Goal: Information Seeking & Learning: Learn about a topic

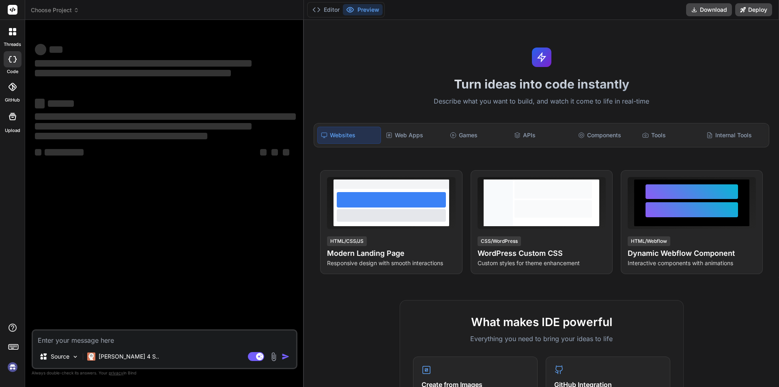
type textarea "x"
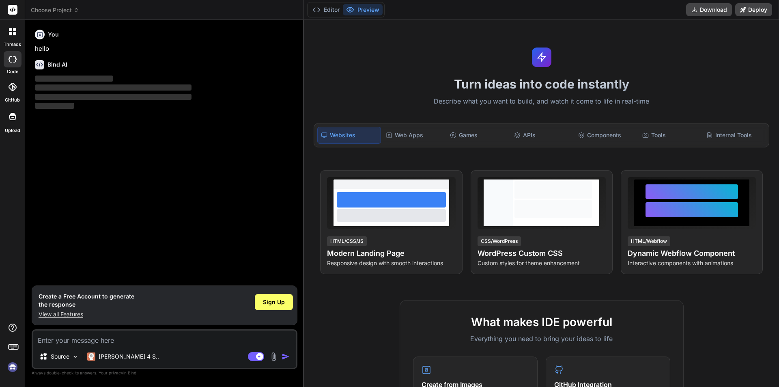
click at [172, 341] on textarea at bounding box center [164, 337] width 263 height 15
paste textarea "What is Software Testing"
type textarea "What is Software Testing"
type textarea "x"
type textarea "What is Software Testing"
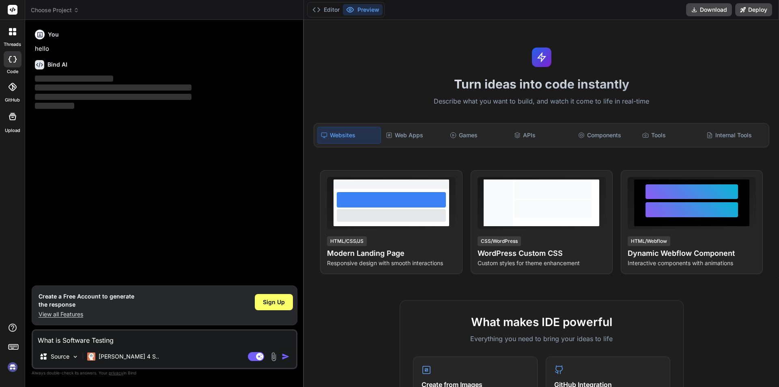
click at [206, 342] on textarea "What is Software Testing" at bounding box center [164, 337] width 263 height 15
click at [287, 353] on img "button" at bounding box center [286, 356] width 8 height 8
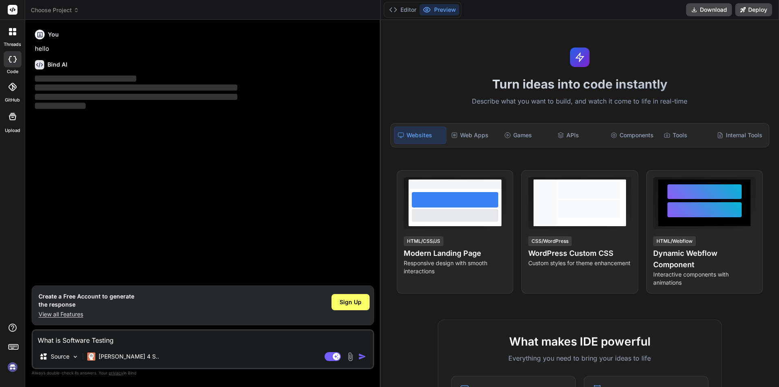
drag, startPoint x: 304, startPoint y: 231, endPoint x: 367, endPoint y: 229, distance: 63.8
click at [367, 229] on div "Bind AI Web Search Created with Pixso. Code Generator You hello Bind AI ‌ ‌ ‌ ‌…" at bounding box center [203, 203] width 356 height 367
click at [345, 303] on span "Sign Up" at bounding box center [351, 302] width 22 height 8
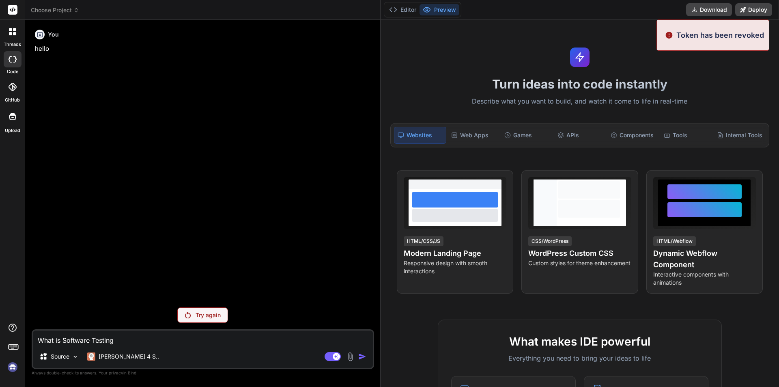
click at [218, 320] on div "Try again" at bounding box center [202, 314] width 51 height 15
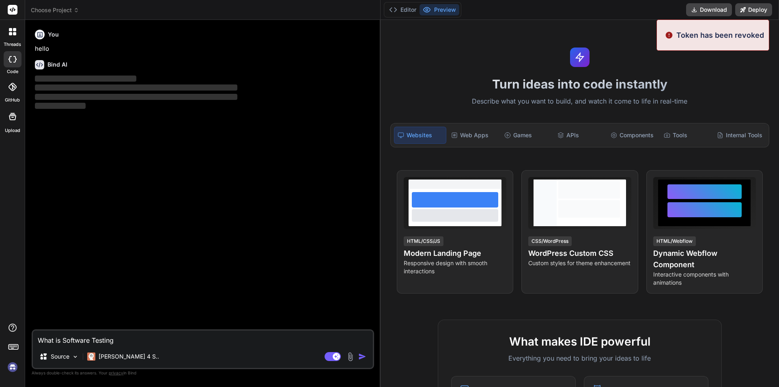
type textarea "x"
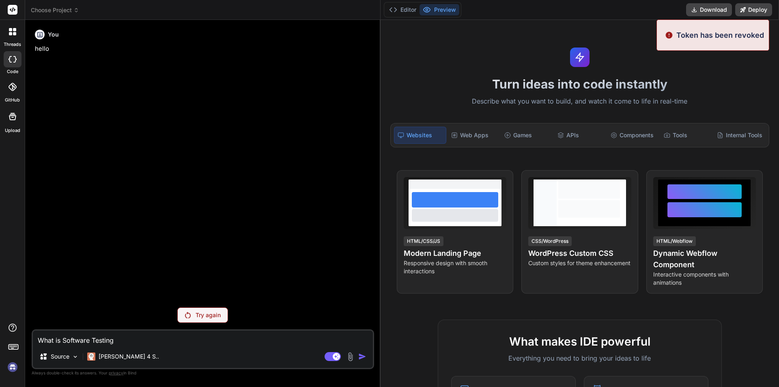
click at [361, 365] on div "Source Claude 4 S.." at bounding box center [203, 357] width 340 height 19
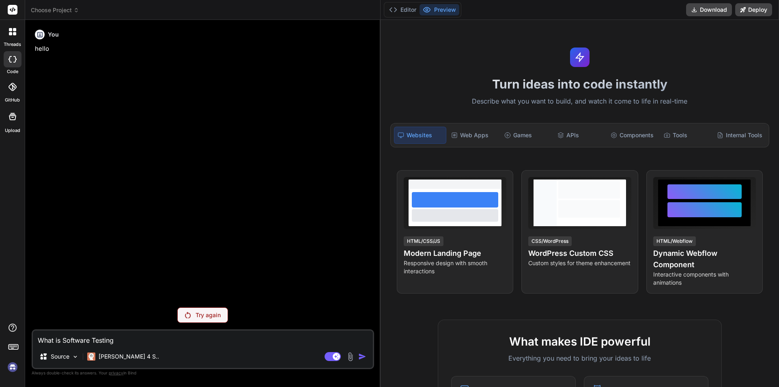
drag, startPoint x: 149, startPoint y: 332, endPoint x: 6, endPoint y: 340, distance: 142.6
click at [6, 340] on div "threads code GitHub Upload Choose Project Created with Pixso. Bind AI Web Searc…" at bounding box center [389, 193] width 779 height 387
type textarea "x"
paste textarea "What is Software Testing"
type textarea "What is Software Testing"
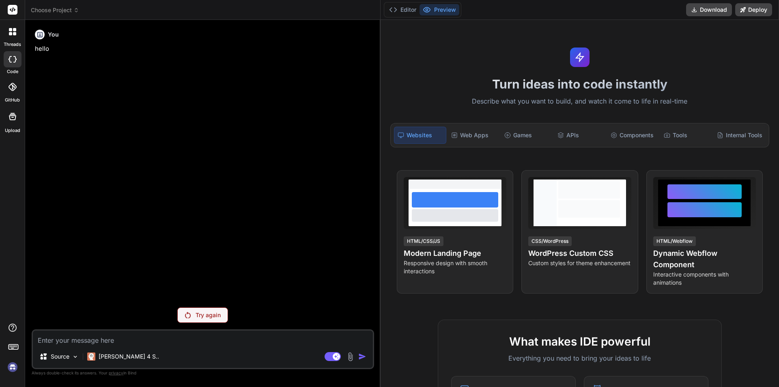
type textarea "x"
type textarea "What is Software Testing"
type textarea "x"
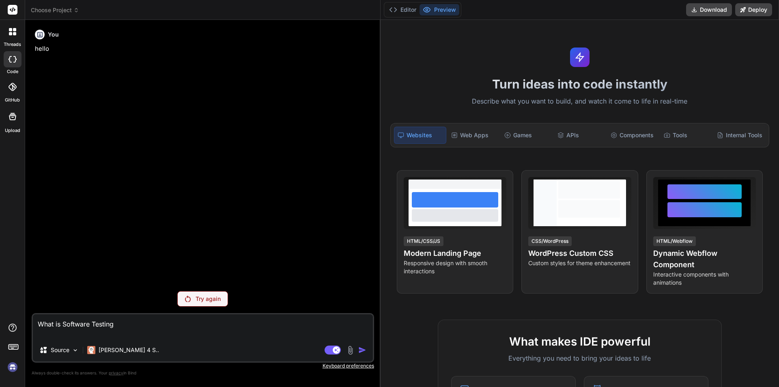
type textarea "What is Software Testing"
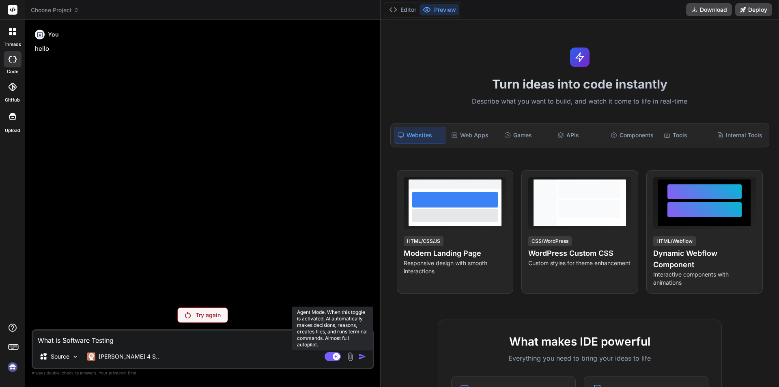
click at [341, 355] on rect at bounding box center [333, 356] width 16 height 9
click at [338, 354] on rect at bounding box center [333, 356] width 16 height 9
click at [215, 321] on div "Try again" at bounding box center [202, 314] width 51 height 15
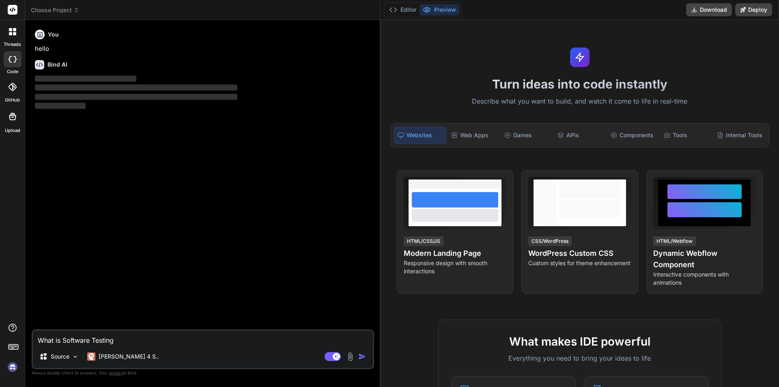
type textarea "x"
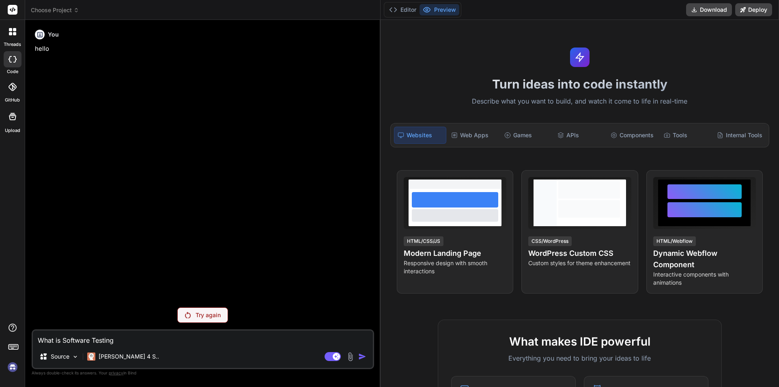
click at [737, 16] on div "Editor Preview Download Deploy" at bounding box center [580, 10] width 399 height 20
click at [709, 12] on button "Download" at bounding box center [709, 9] width 46 height 13
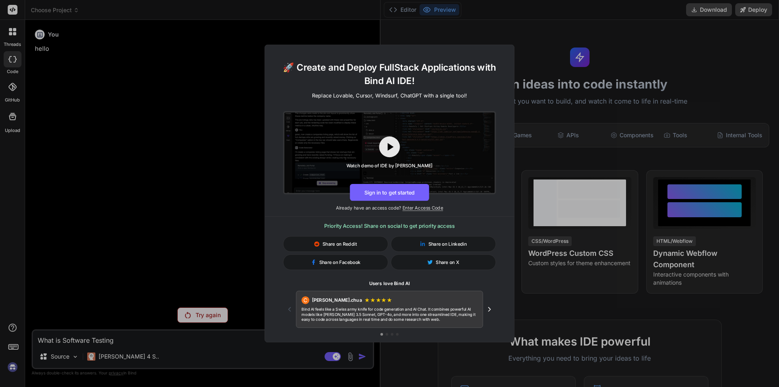
click at [505, 42] on div "🚀 Create and Deploy FullStack Applications with Bind AI IDE! Replace Lovable, C…" at bounding box center [389, 193] width 779 height 387
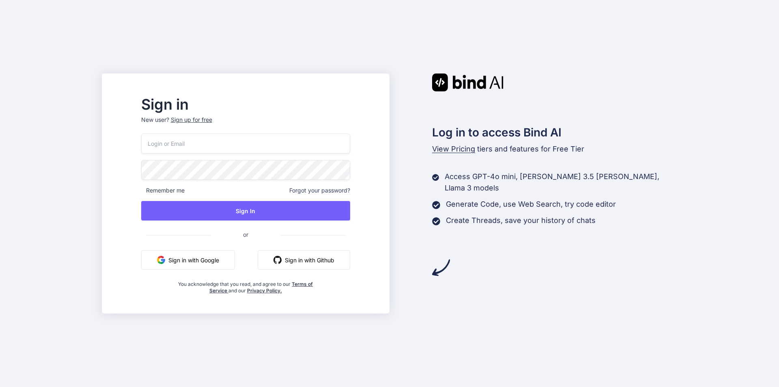
click at [302, 143] on input "email" at bounding box center [245, 144] width 209 height 20
type input "rolabe1044@pricegh.com"
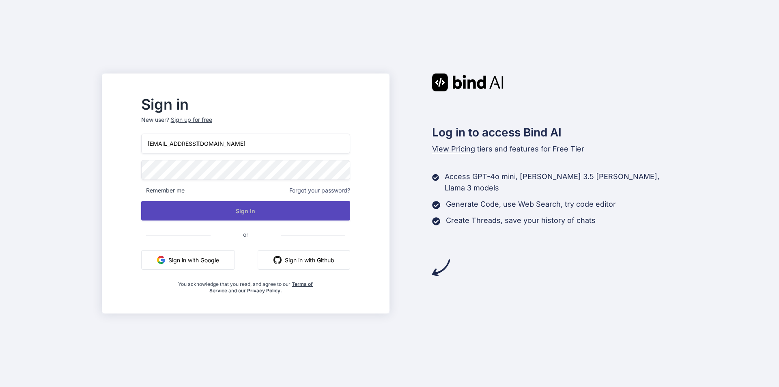
click at [260, 215] on button "Sign In" at bounding box center [245, 210] width 209 height 19
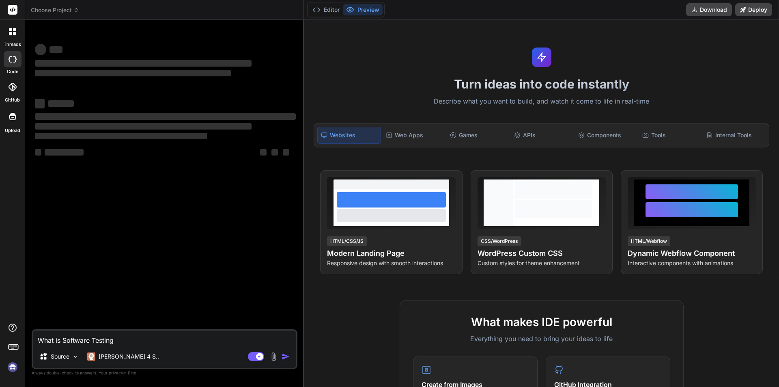
type textarea "x"
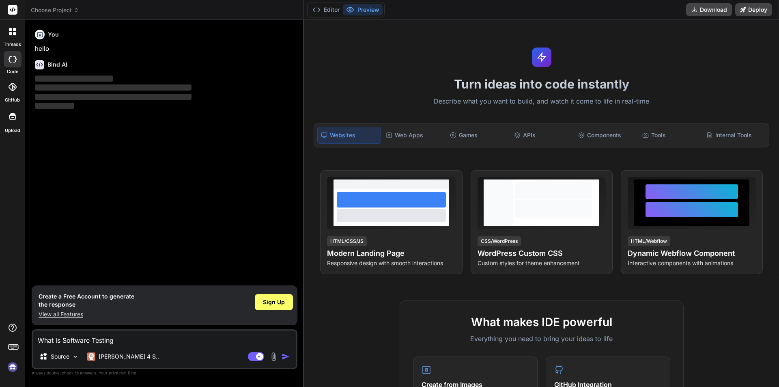
click at [67, 311] on p "View all Features" at bounding box center [87, 314] width 96 height 8
click at [289, 356] on img "button" at bounding box center [286, 356] width 8 height 8
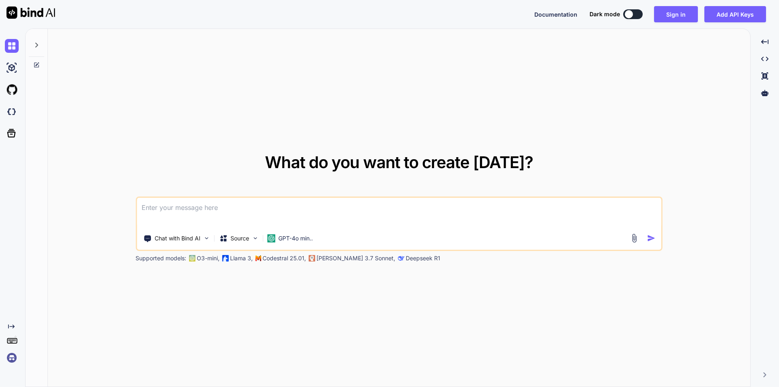
click at [636, 8] on div "Documentation Dark mode Sign in Add API Keys Created with Pixso." at bounding box center [654, 14] width 238 height 16
click at [638, 13] on button at bounding box center [632, 14] width 19 height 10
type textarea "x"
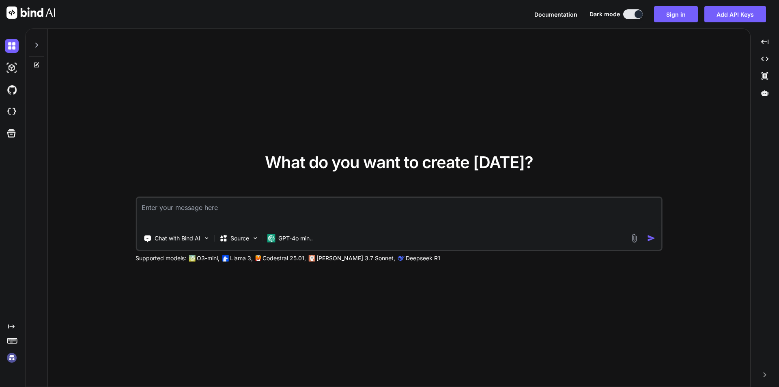
click at [35, 47] on icon at bounding box center [36, 45] width 6 height 6
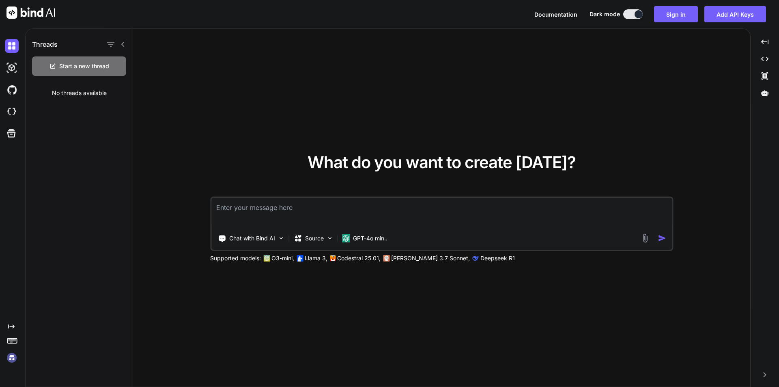
click at [258, 215] on textarea at bounding box center [441, 213] width 461 height 30
paste textarea
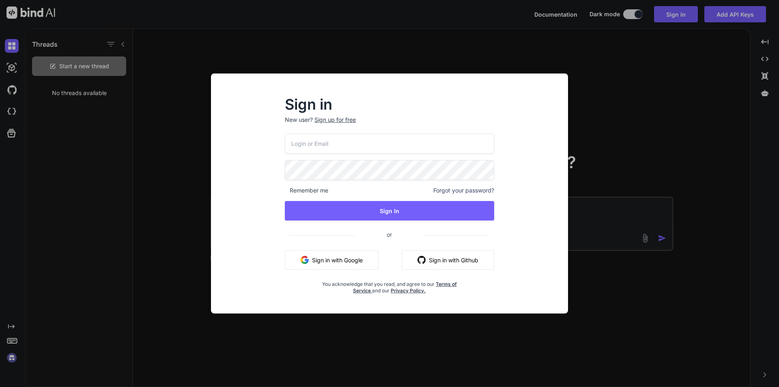
click at [327, 151] on input "email" at bounding box center [389, 144] width 209 height 20
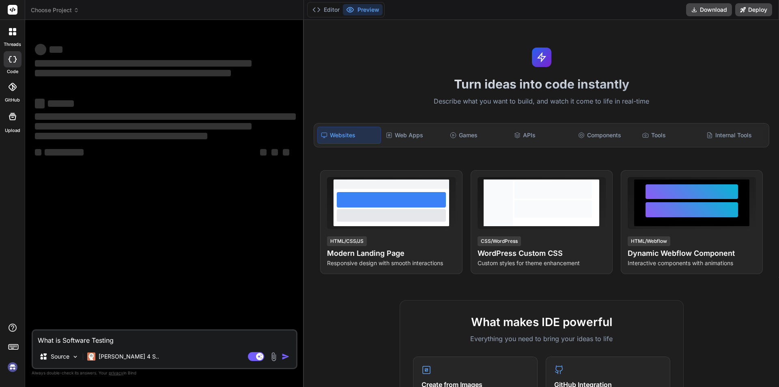
type textarea "x"
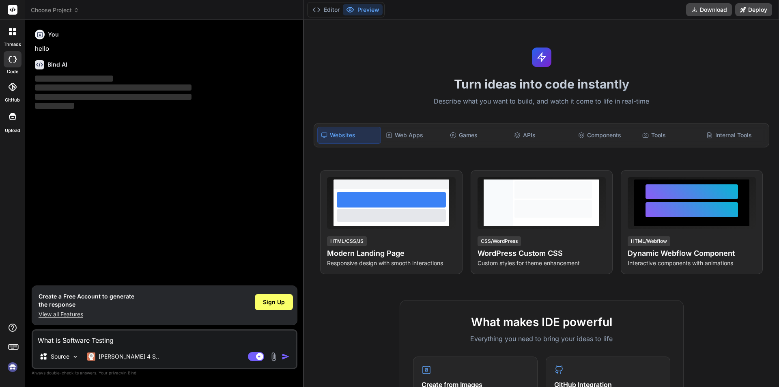
drag, startPoint x: 130, startPoint y: 338, endPoint x: 34, endPoint y: 342, distance: 96.3
click at [34, 342] on textarea "What is Software Testing" at bounding box center [164, 337] width 263 height 15
type textarea "\"
type textarea "x"
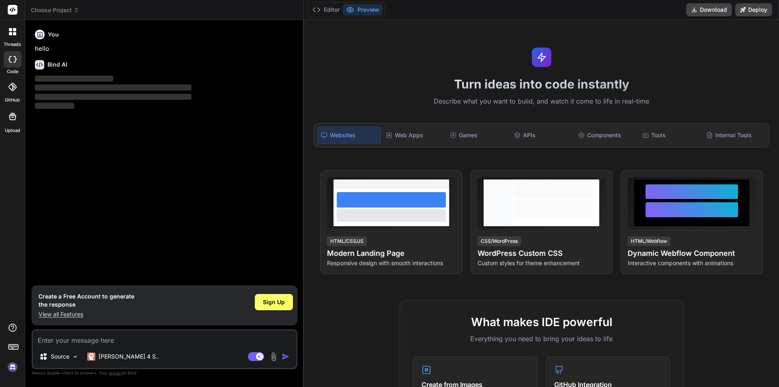
click at [286, 358] on img "button" at bounding box center [286, 356] width 8 height 8
click at [104, 41] on div "You hello" at bounding box center [165, 39] width 261 height 27
click at [142, 336] on textarea at bounding box center [164, 337] width 263 height 15
paste textarea "What is Software Testing"
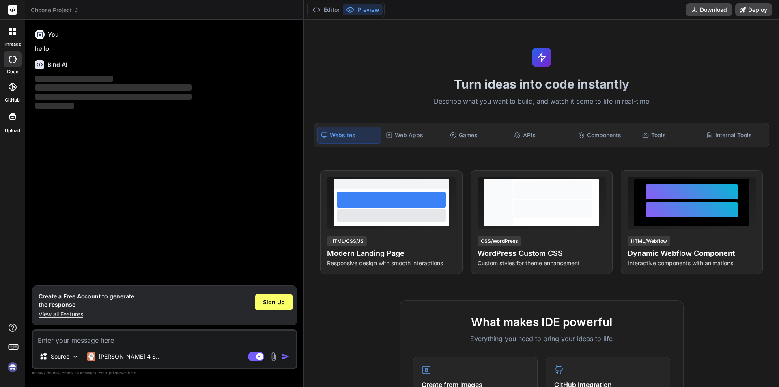
type textarea "What is Software Testing"
type textarea "x"
type textarea "What is Software Testing"
click at [63, 314] on p "View all Features" at bounding box center [87, 314] width 96 height 8
drag, startPoint x: 117, startPoint y: 338, endPoint x: 27, endPoint y: 328, distance: 90.7
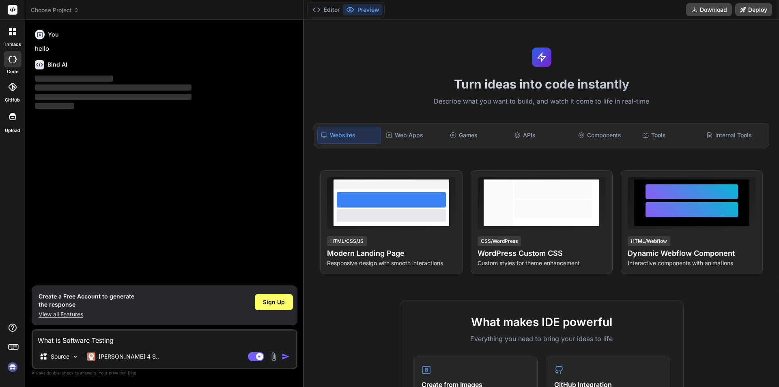
click at [27, 328] on div "Bind AI Web Search Created with Pixso. Code Generator You hello Bind AI ‌ ‌ ‌ ‌…" at bounding box center [164, 203] width 279 height 367
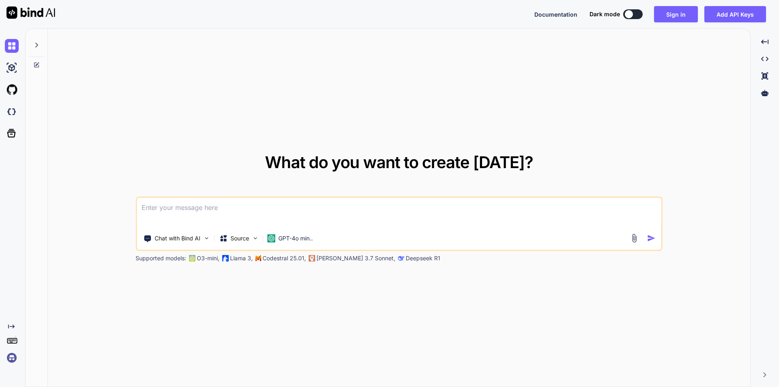
click at [635, 15] on button at bounding box center [632, 14] width 19 height 10
type textarea "x"
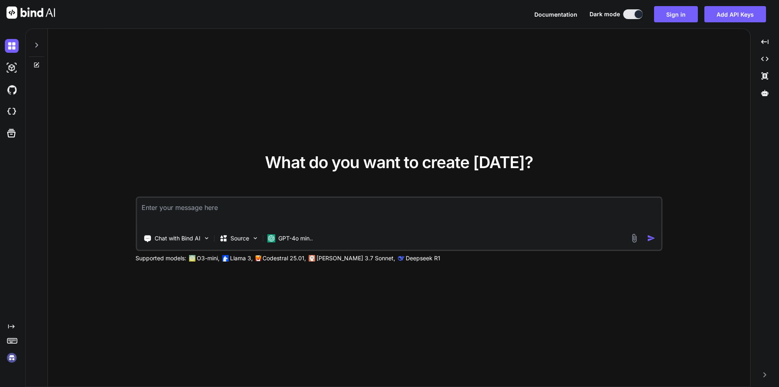
click at [480, 218] on textarea at bounding box center [399, 213] width 525 height 30
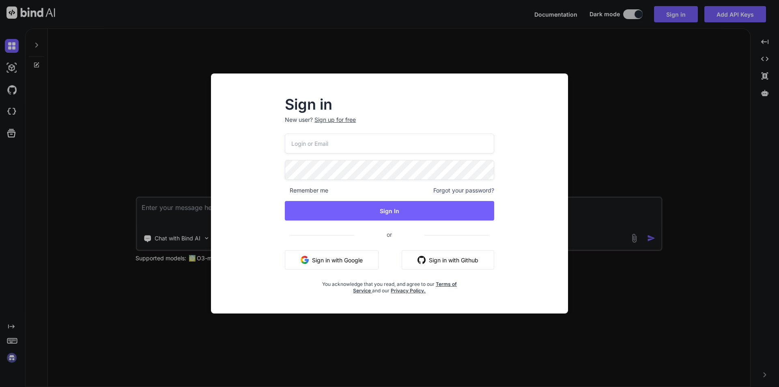
click at [412, 147] on input "email" at bounding box center [389, 144] width 209 height 20
type input "rolabe1044@pricegh.com"
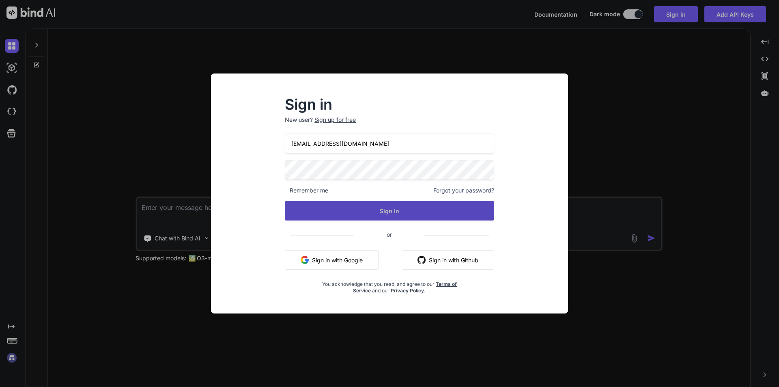
click at [404, 211] on button "Sign In" at bounding box center [389, 210] width 209 height 19
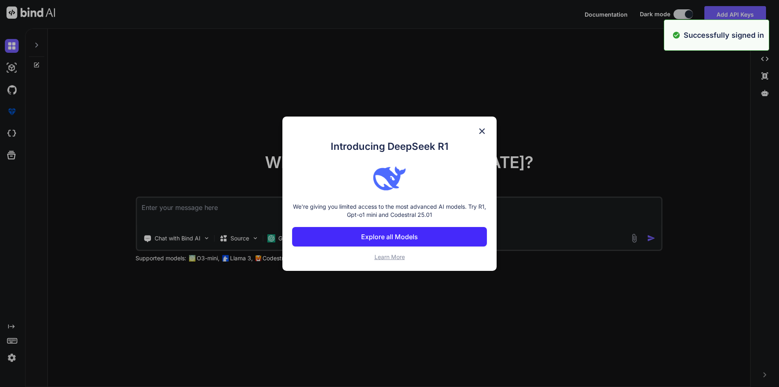
type textarea "x"
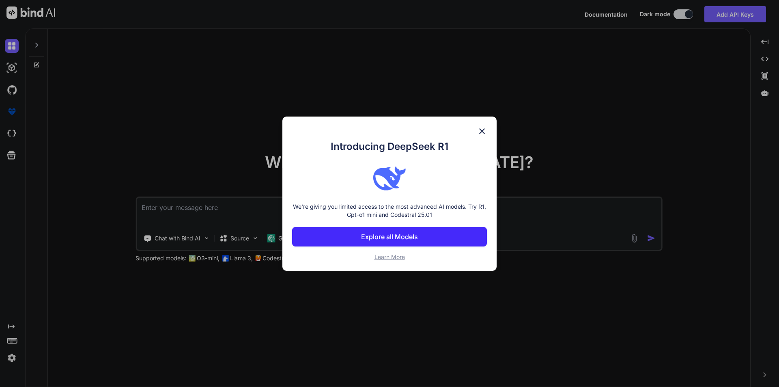
click at [395, 228] on button "Explore all Models" at bounding box center [389, 236] width 195 height 19
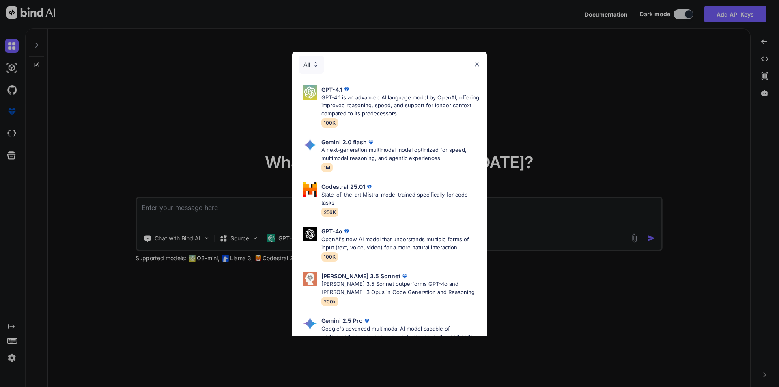
click at [477, 63] on img at bounding box center [477, 64] width 7 height 7
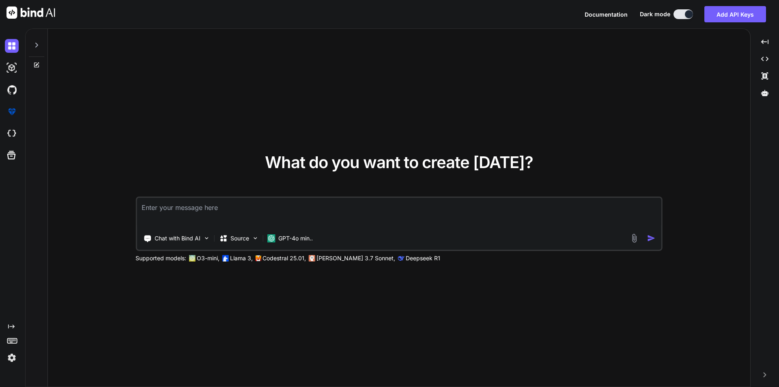
click at [261, 218] on textarea at bounding box center [399, 213] width 525 height 30
paste textarea "What is Software Testing"
type textarea "What is Software Testing"
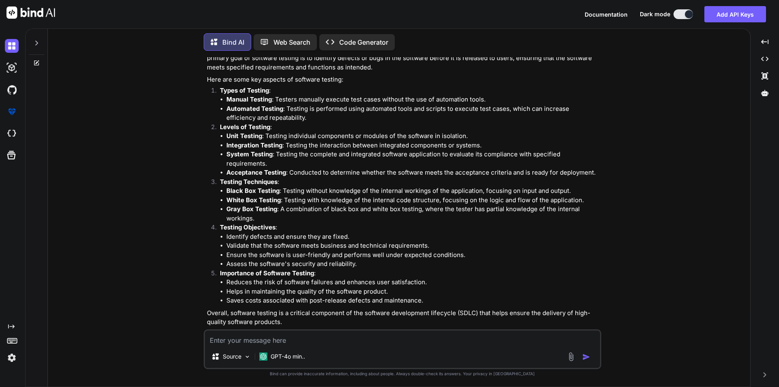
scroll to position [65, 0]
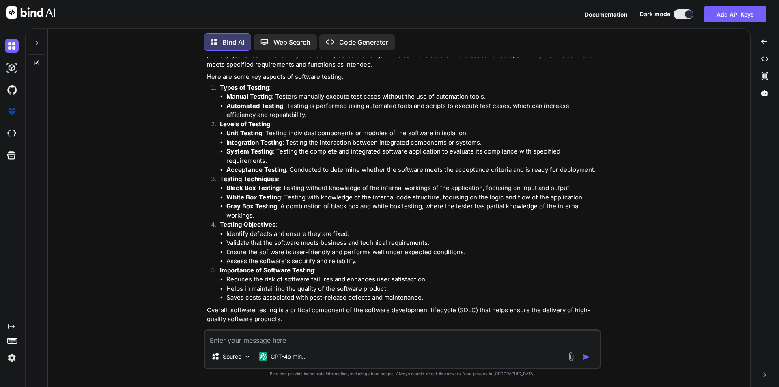
click at [347, 229] on li "Identify defects and ensure they are fixed." at bounding box center [412, 233] width 373 height 9
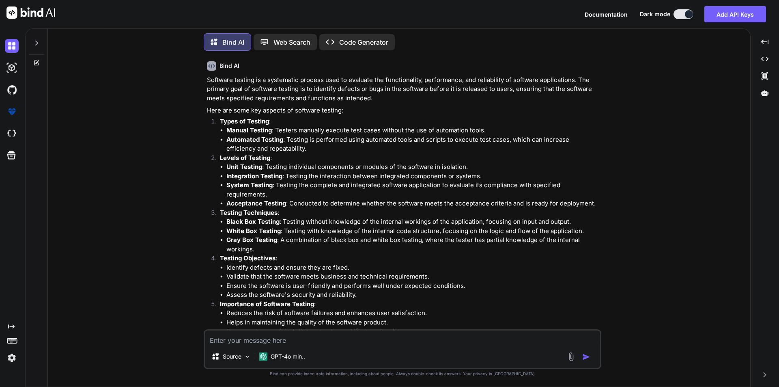
scroll to position [0, 0]
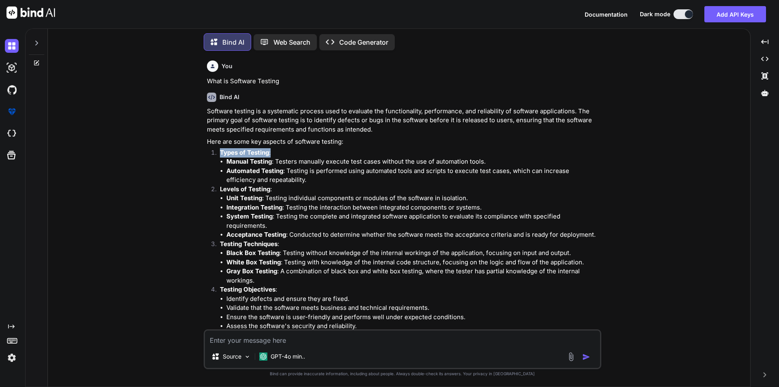
drag, startPoint x: 220, startPoint y: 151, endPoint x: 286, endPoint y: 154, distance: 66.3
click at [286, 154] on p "Types of Testing :" at bounding box center [410, 152] width 380 height 9
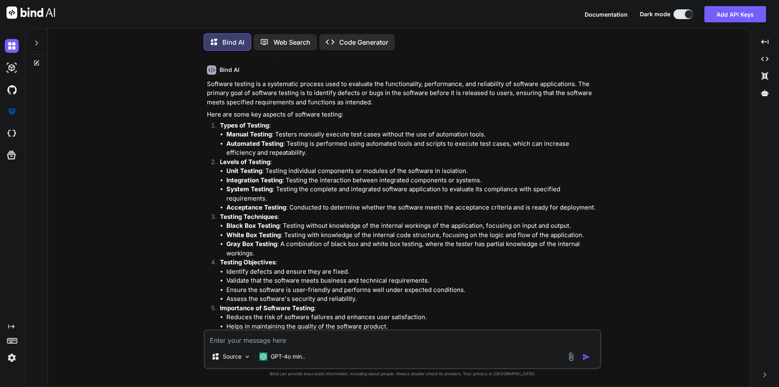
scroll to position [41, 0]
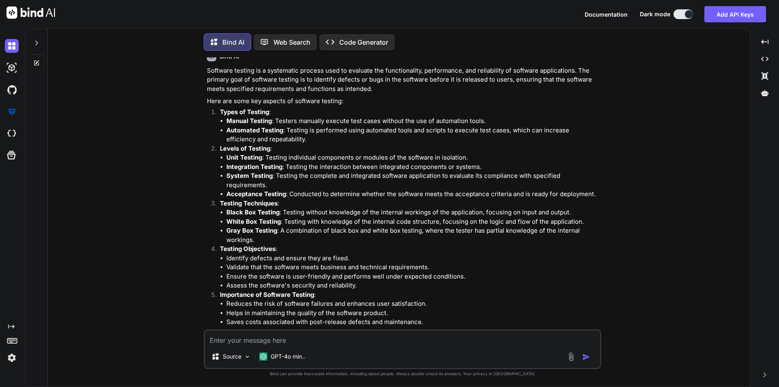
click at [292, 119] on li "Manual Testing : Testers manually execute test cases without the use of automat…" at bounding box center [412, 120] width 373 height 9
